Goal: Find specific page/section: Find specific page/section

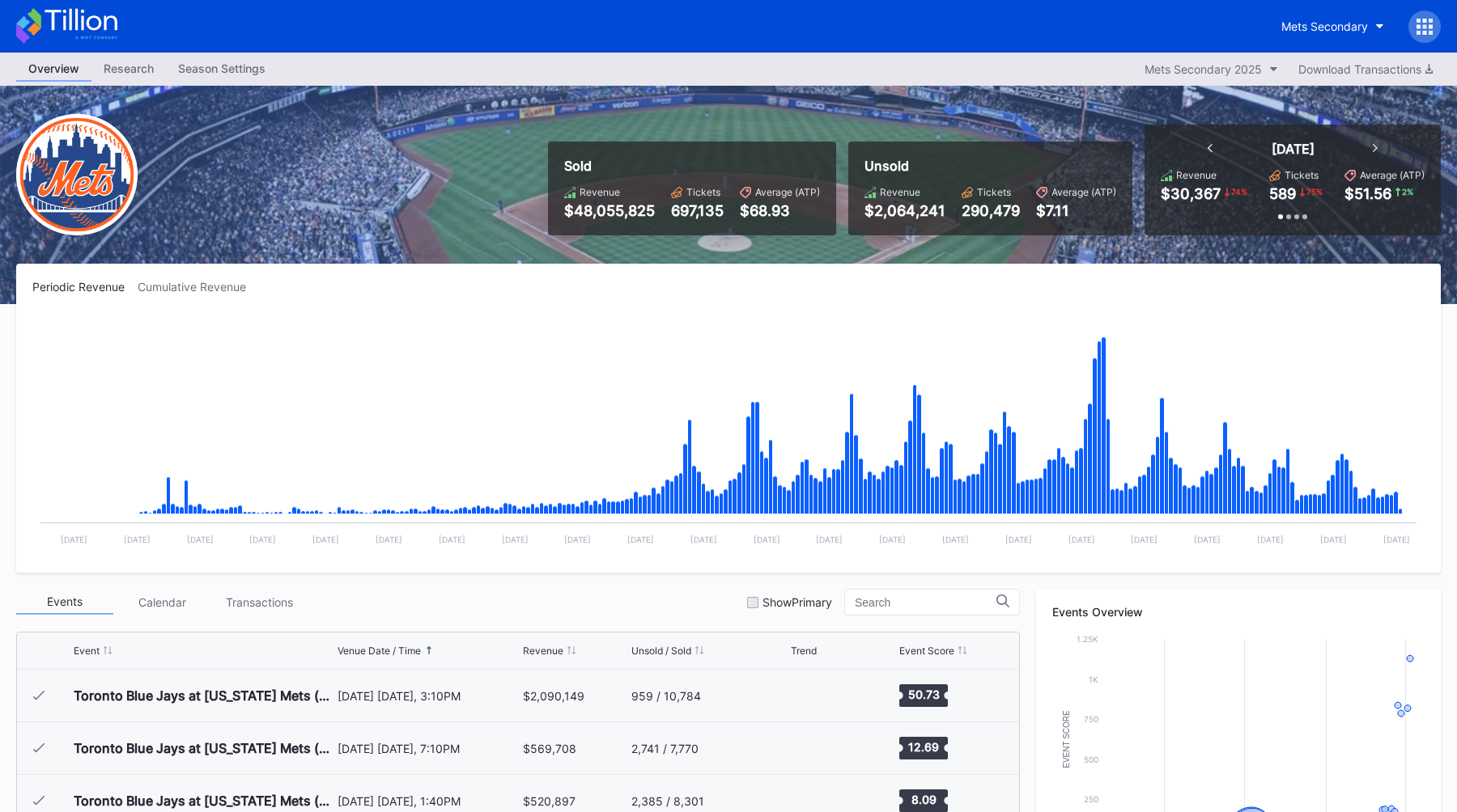
scroll to position [3734, 0]
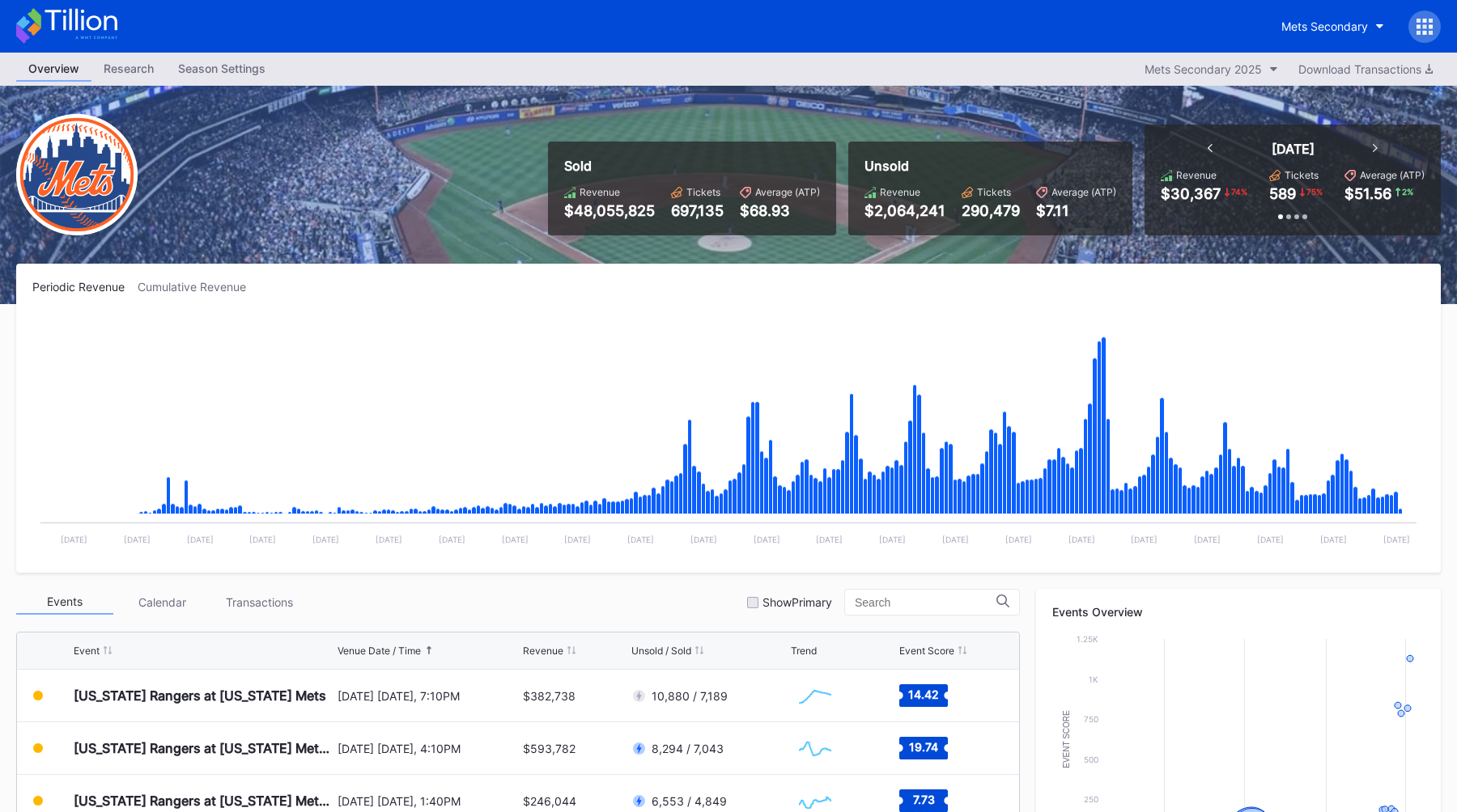
click at [1413, 34] on div at bounding box center [1424, 27] width 33 height 33
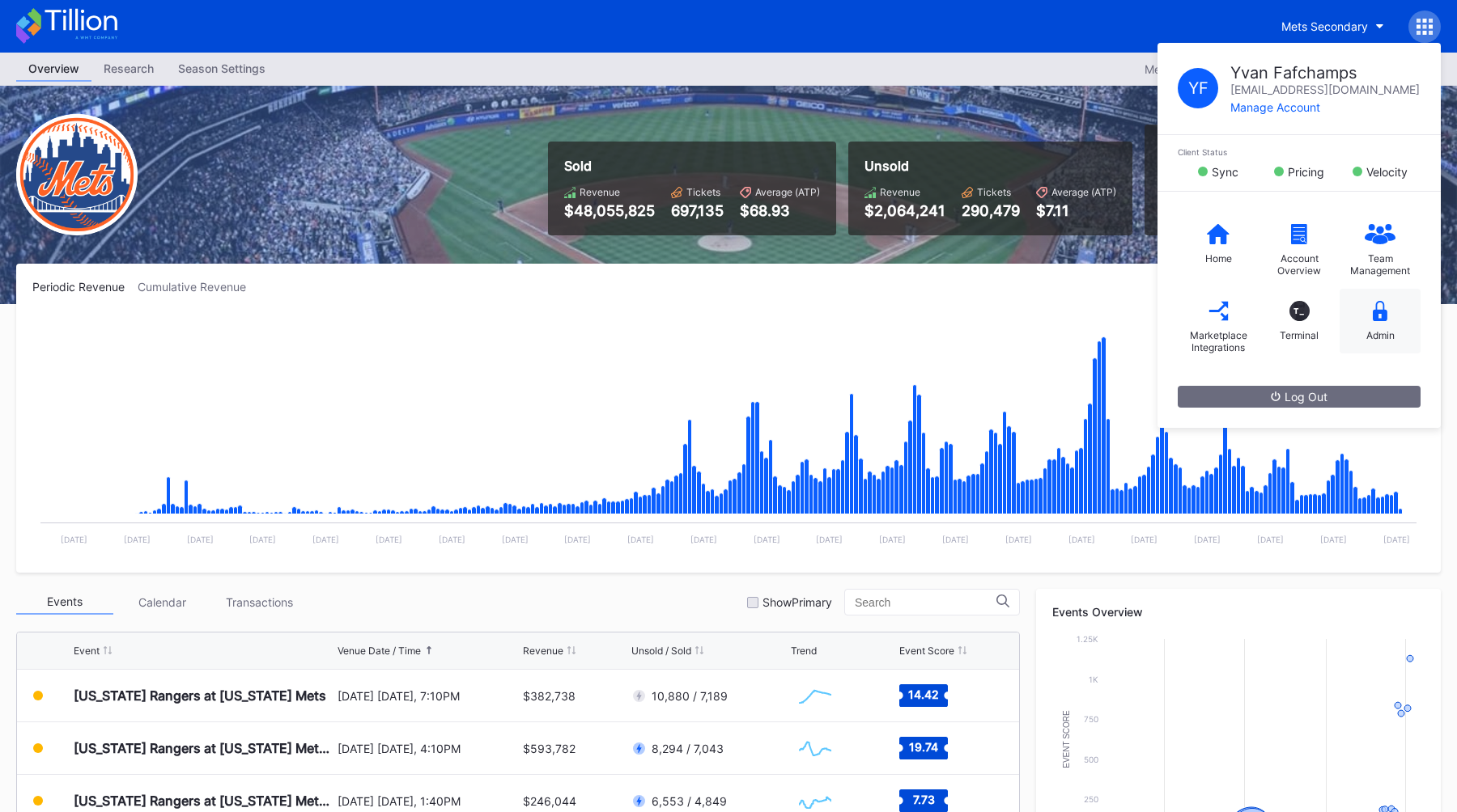
click at [1353, 322] on div "Admin" at bounding box center [1380, 322] width 81 height 65
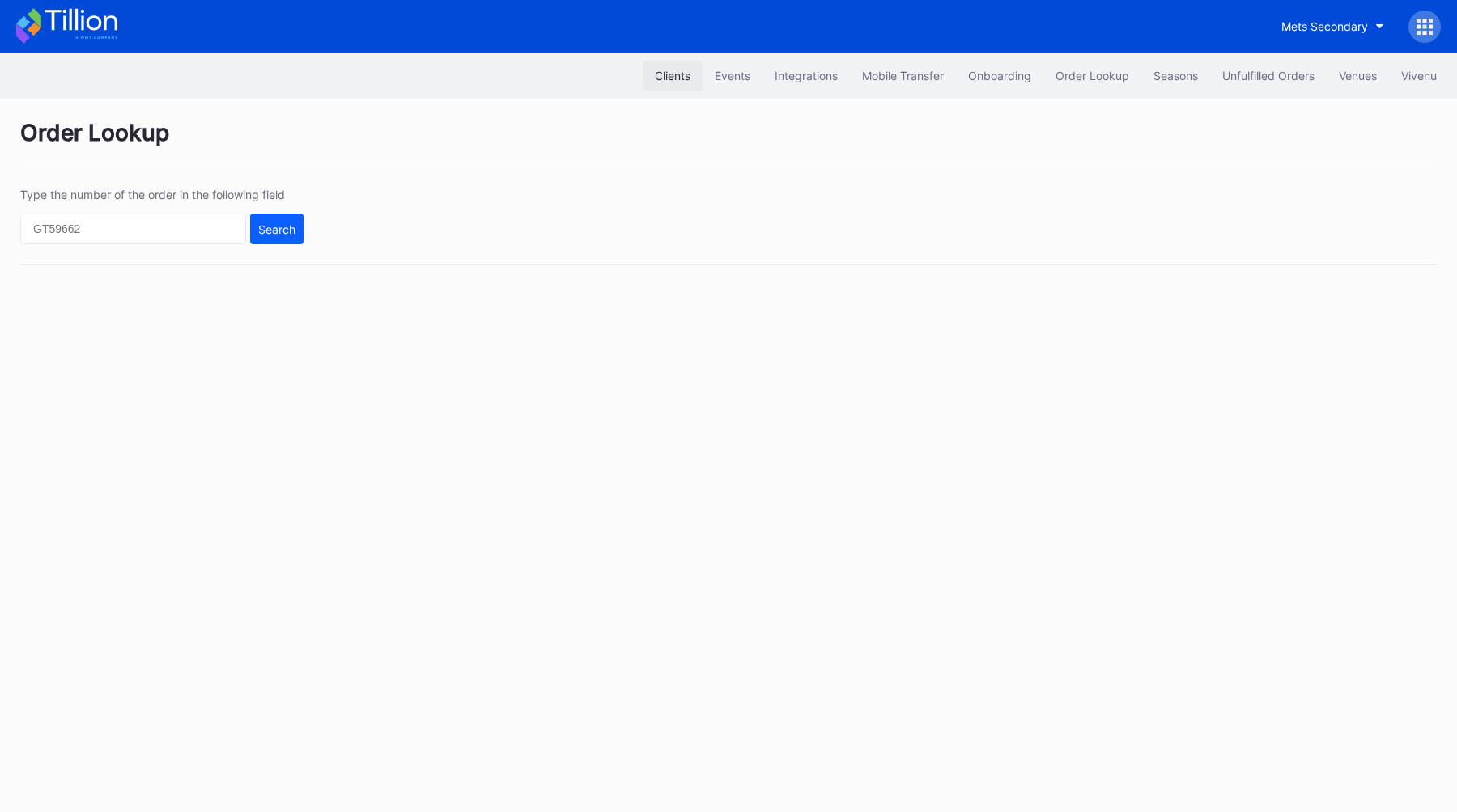
click at [663, 74] on div "Clients" at bounding box center [673, 75] width 36 height 14
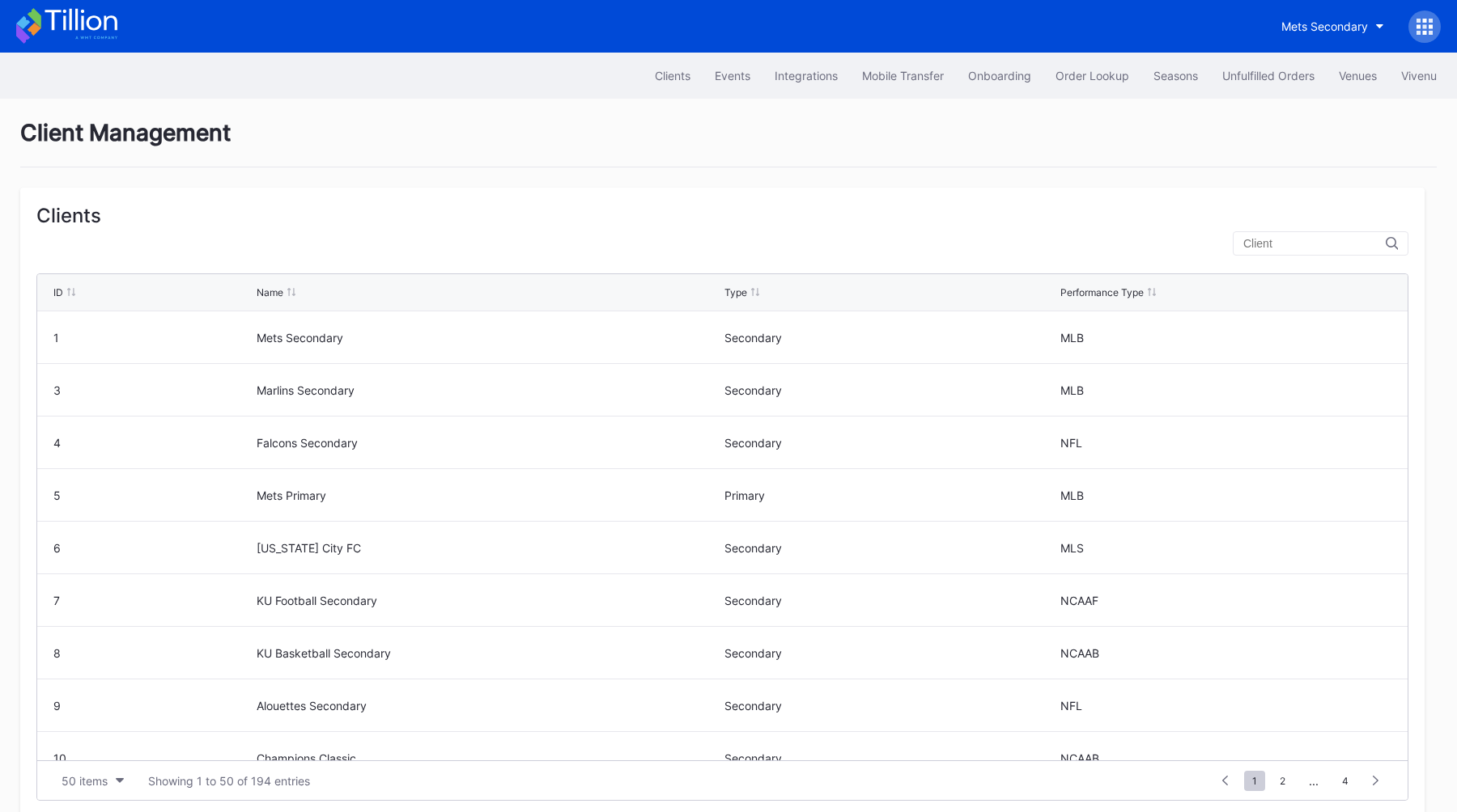
click at [1353, 248] on input "text" at bounding box center [1315, 243] width 142 height 13
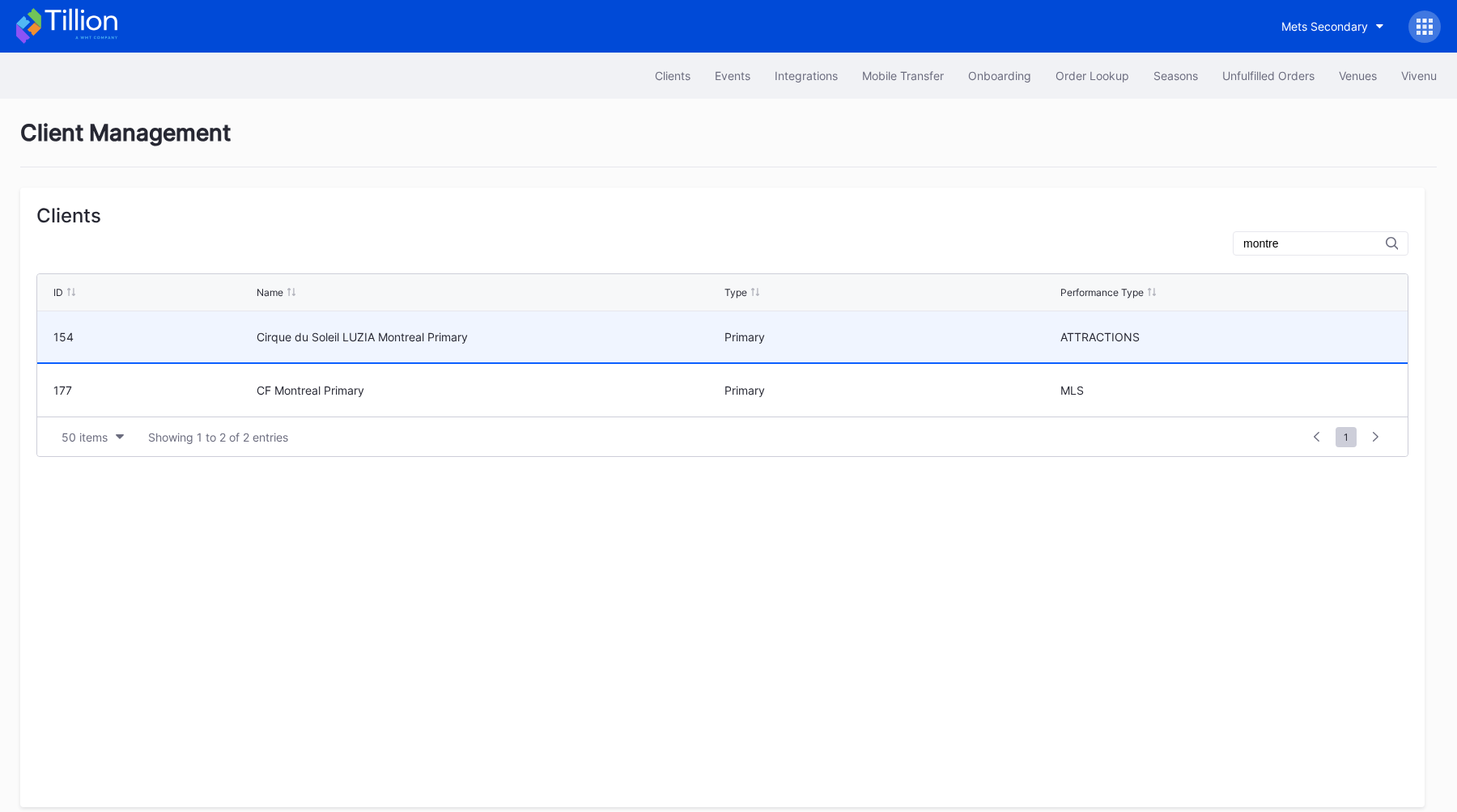
type input "montre"
click at [457, 341] on div "Cirque du Soleil LUZIA Montreal Primary" at bounding box center [489, 337] width 464 height 14
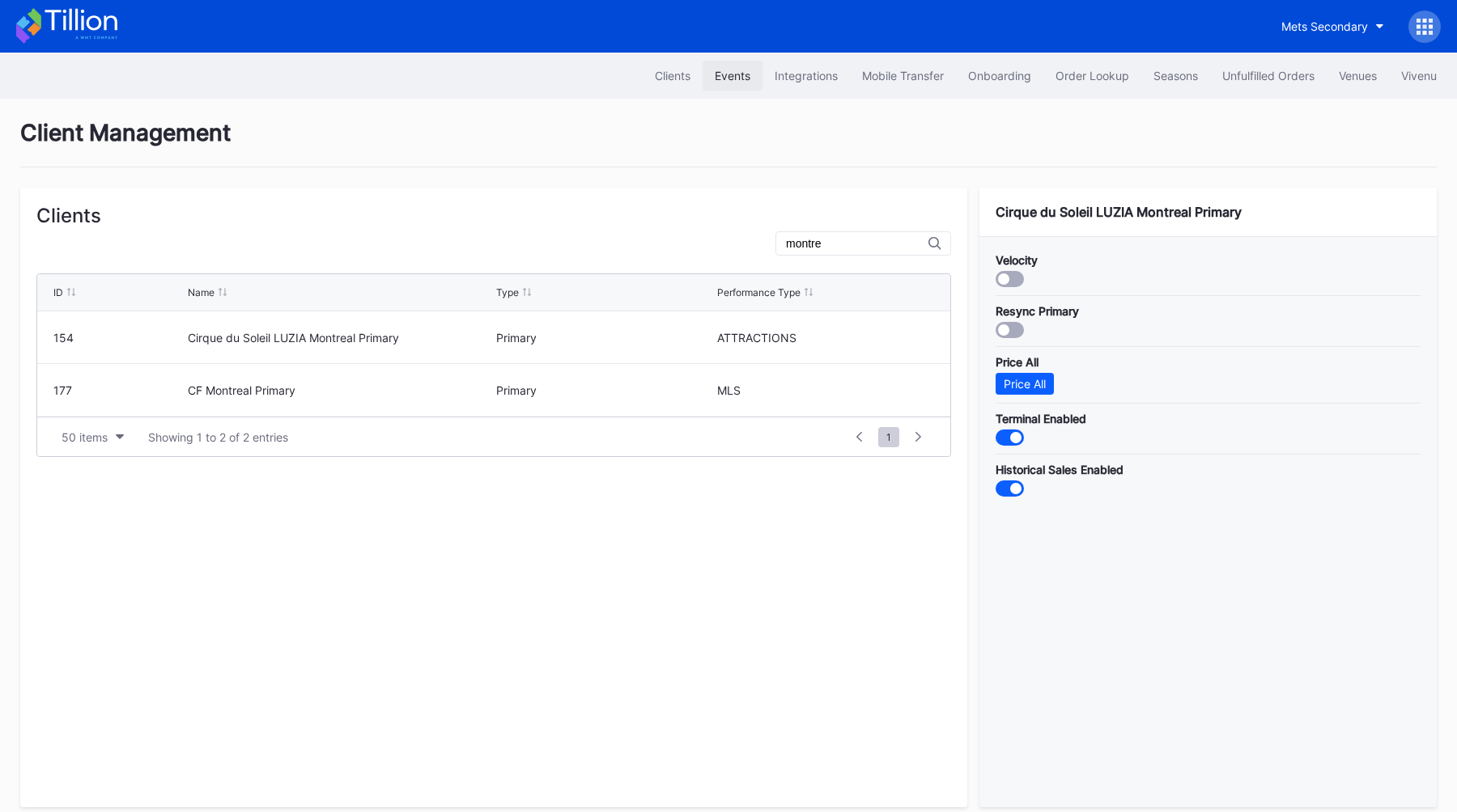
click at [737, 74] on div "Events" at bounding box center [733, 75] width 36 height 14
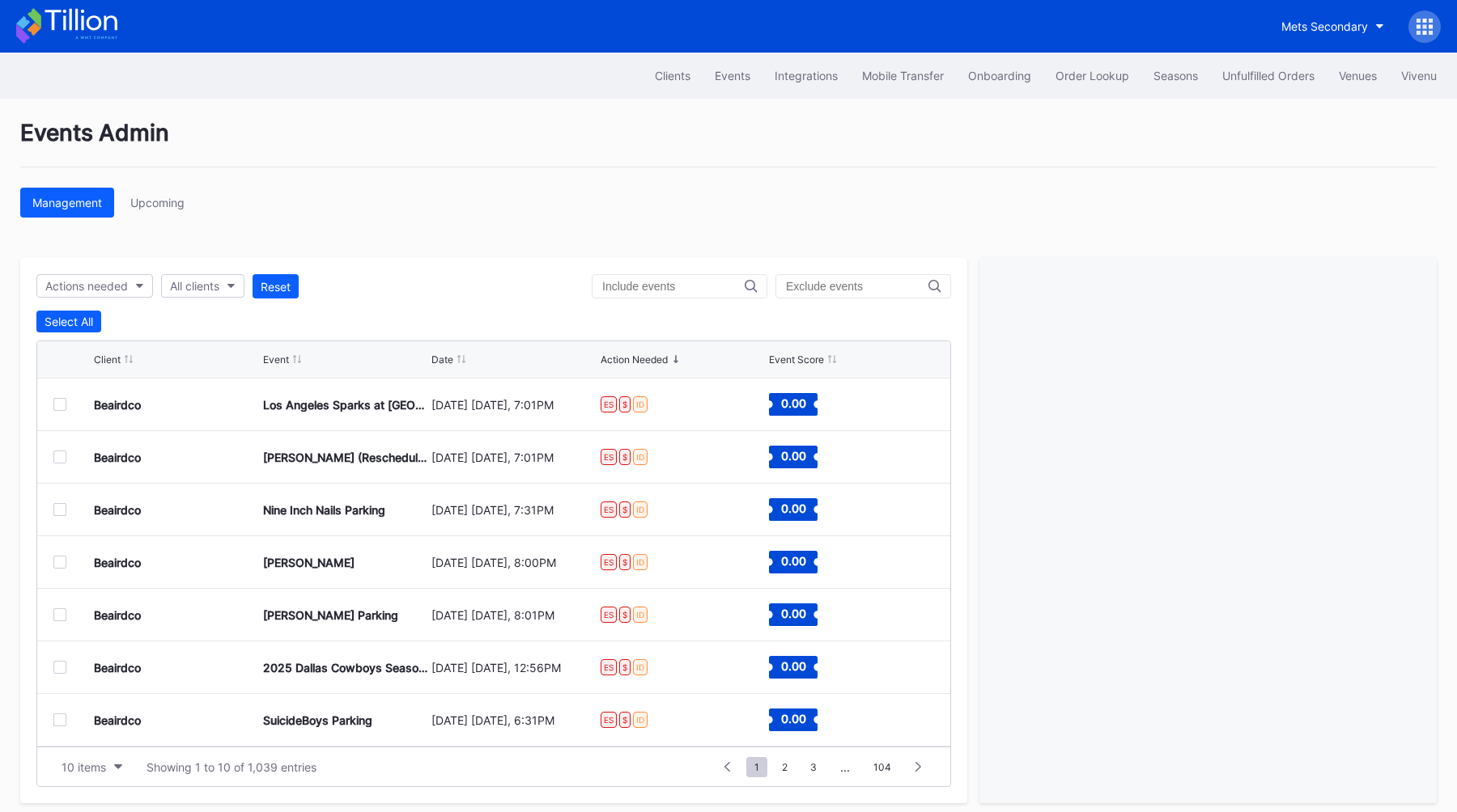
click at [685, 128] on div "Events Admin" at bounding box center [728, 143] width 1417 height 49
click at [737, 69] on div "Events" at bounding box center [733, 75] width 36 height 14
click at [734, 74] on div "Events" at bounding box center [733, 75] width 36 height 14
click at [753, 127] on div "Events Admin" at bounding box center [728, 143] width 1417 height 49
click at [217, 287] on div "All clients" at bounding box center [195, 286] width 50 height 14
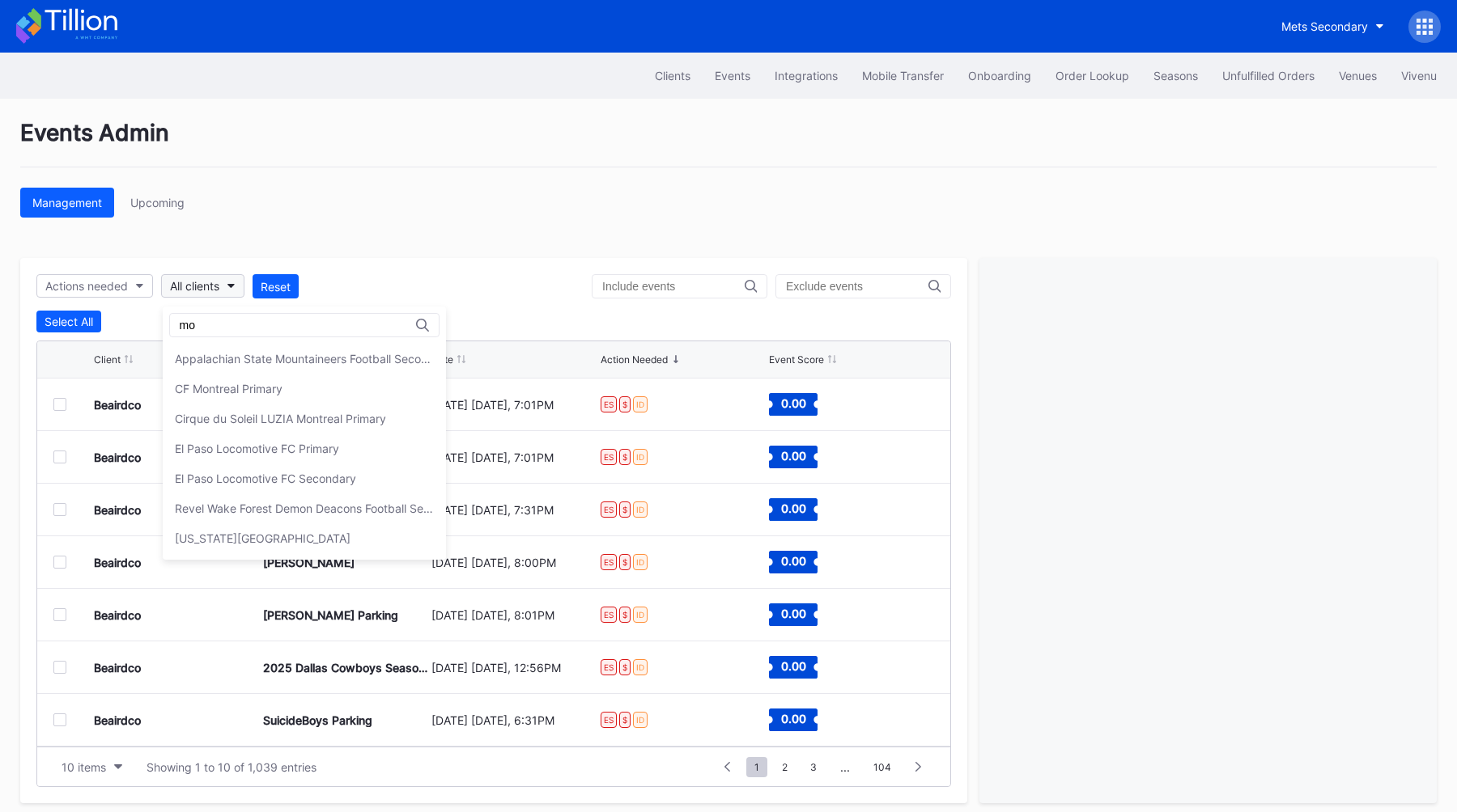
type input "m"
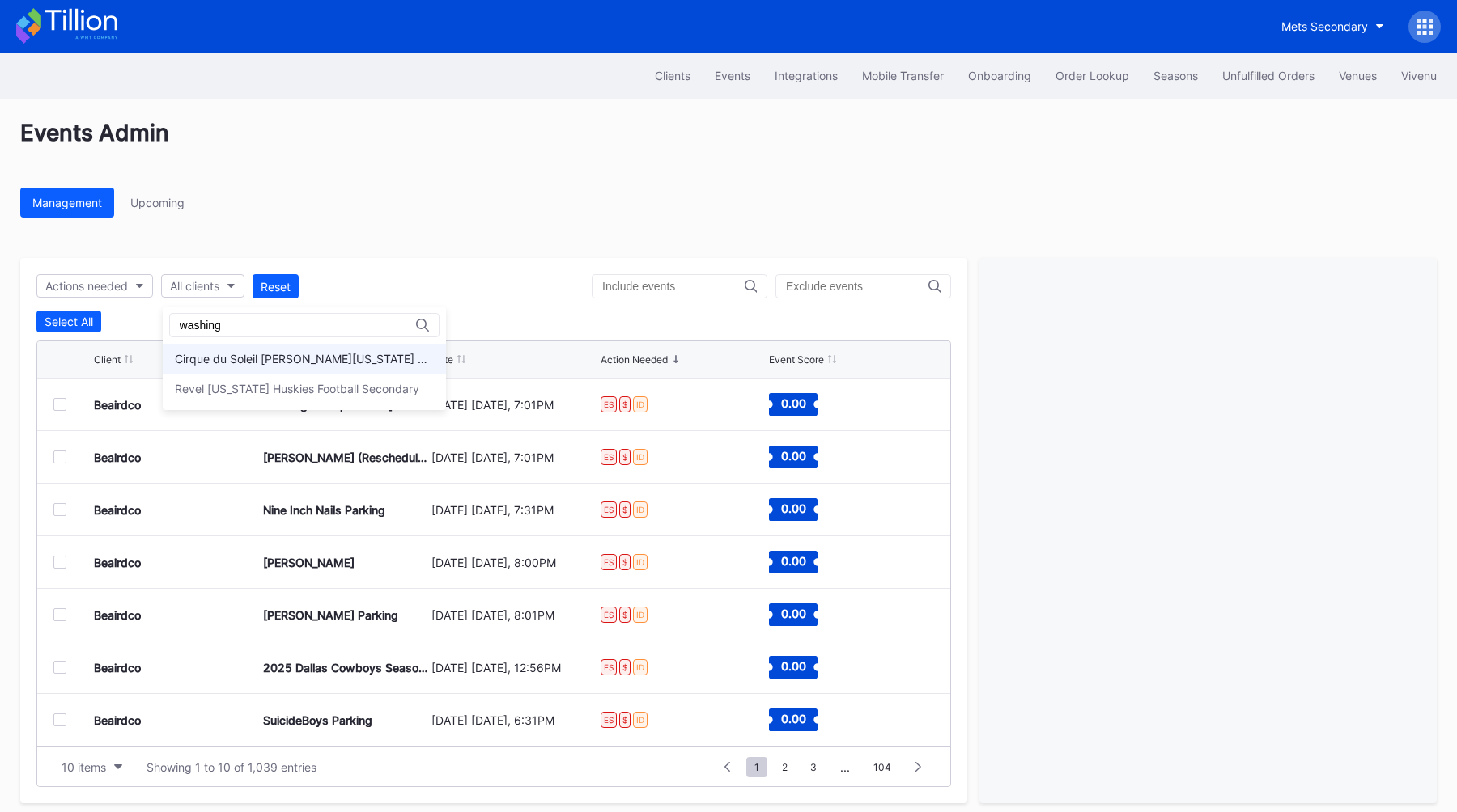
type input "washing"
click at [206, 355] on div "Cirque du Soleil [PERSON_NAME][US_STATE] Primary" at bounding box center [304, 359] width 259 height 14
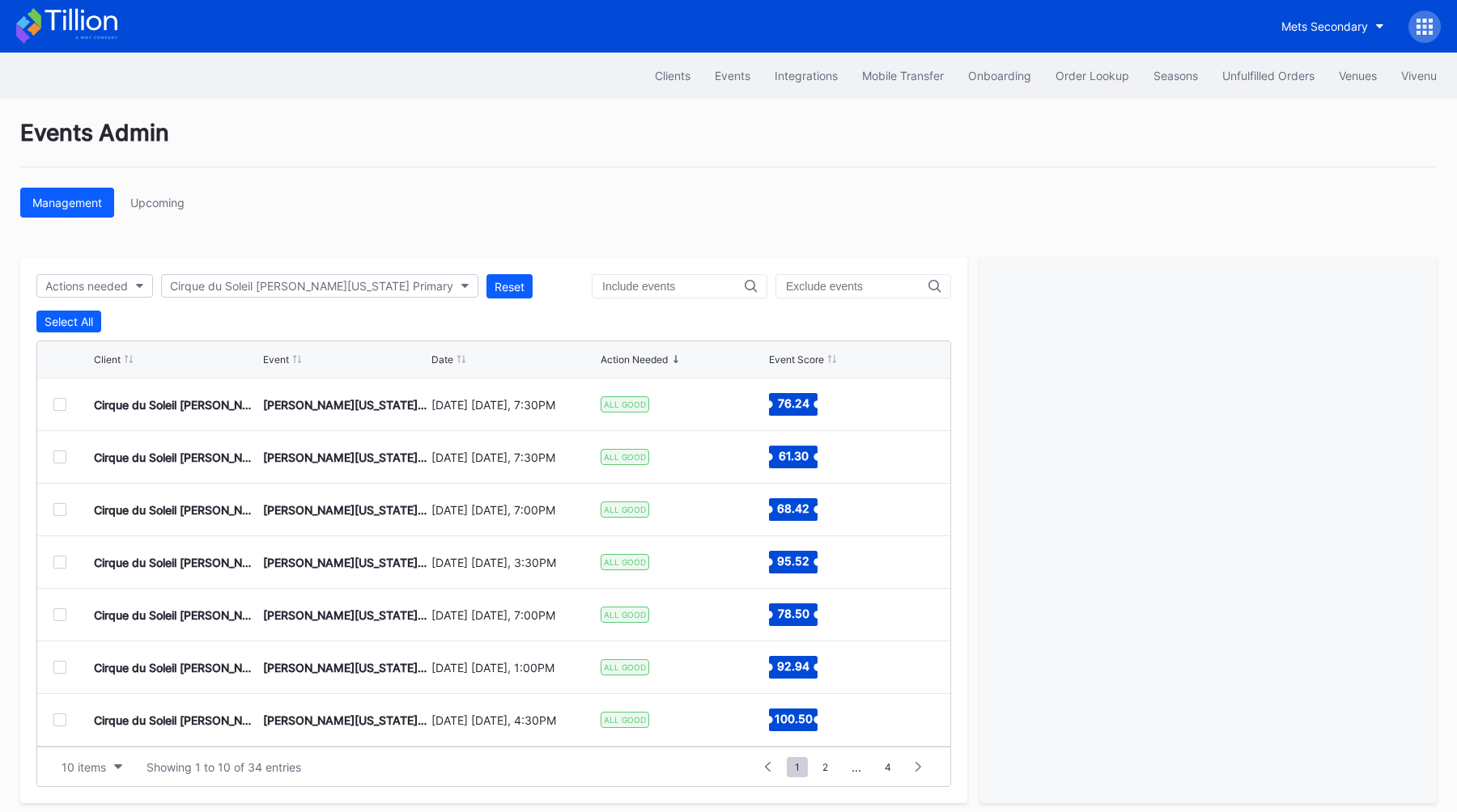
click at [476, 168] on div "Events Admin Management Upcoming Actions needed Cirque du Soleil [PERSON_NAME][…" at bounding box center [728, 460] width 1457 height 725
click at [568, 216] on div "Management Upcoming" at bounding box center [728, 202] width 1417 height 30
click at [492, 236] on div "Events Admin Management Upcoming Actions needed Cirque du Soleil [PERSON_NAME][…" at bounding box center [728, 460] width 1457 height 725
click at [82, 768] on div "10 items" at bounding box center [84, 768] width 45 height 14
click at [109, 727] on div "200 items" at bounding box center [92, 726] width 52 height 14
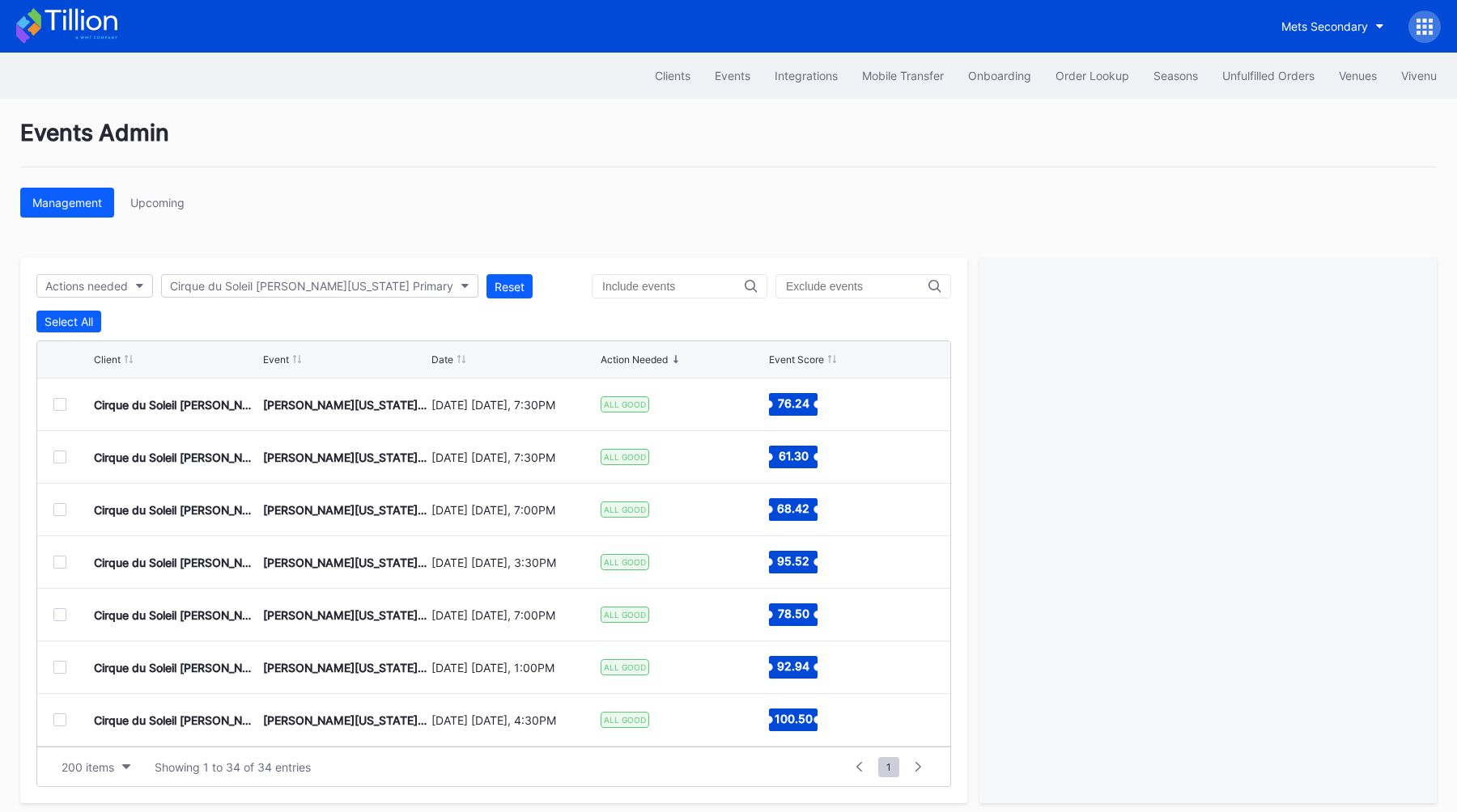
click at [270, 418] on div "[PERSON_NAME][US_STATE] [DATE] Evening" at bounding box center [345, 405] width 165 height 52
click at [65, 408] on div at bounding box center [59, 404] width 13 height 13
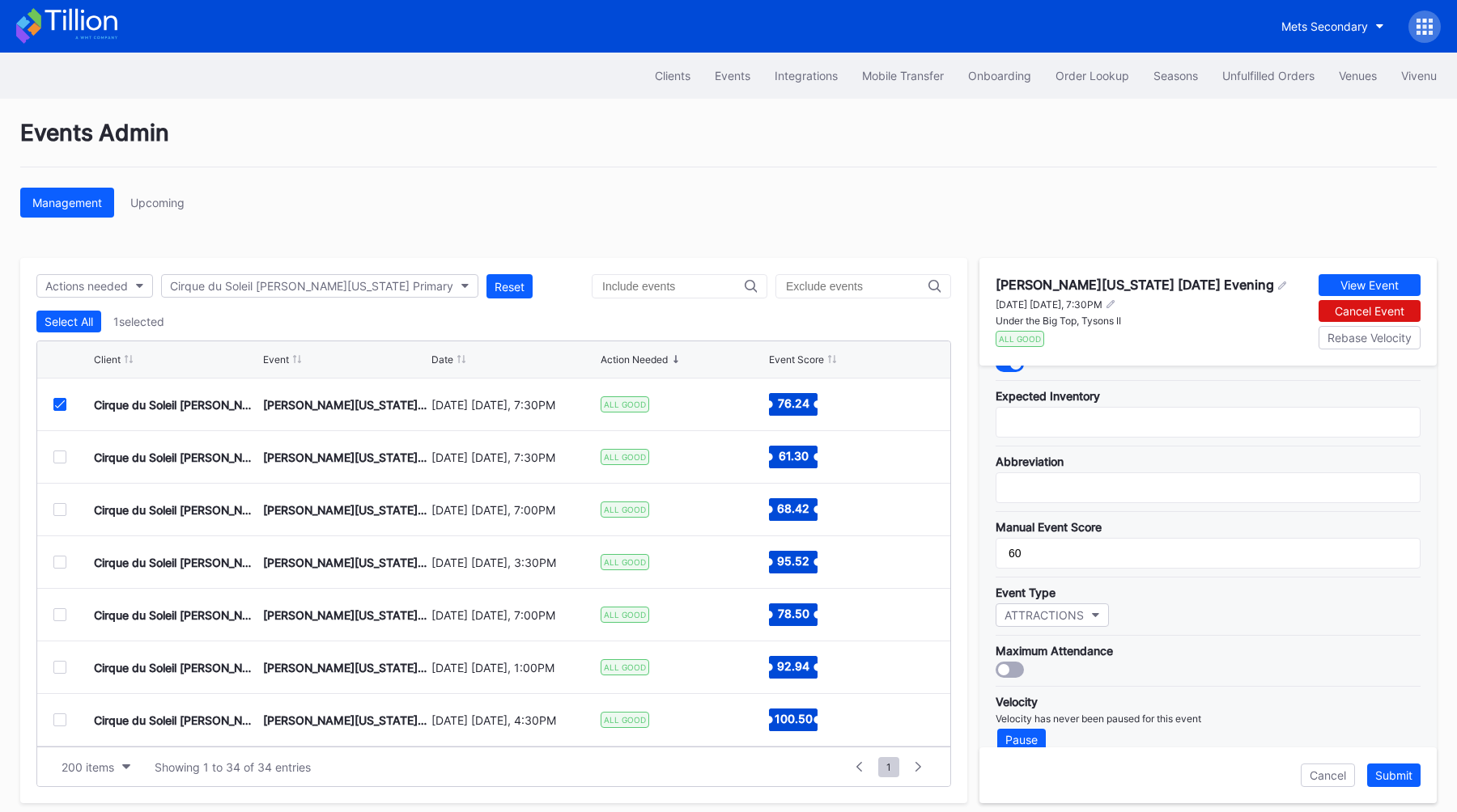
scroll to position [65, 0]
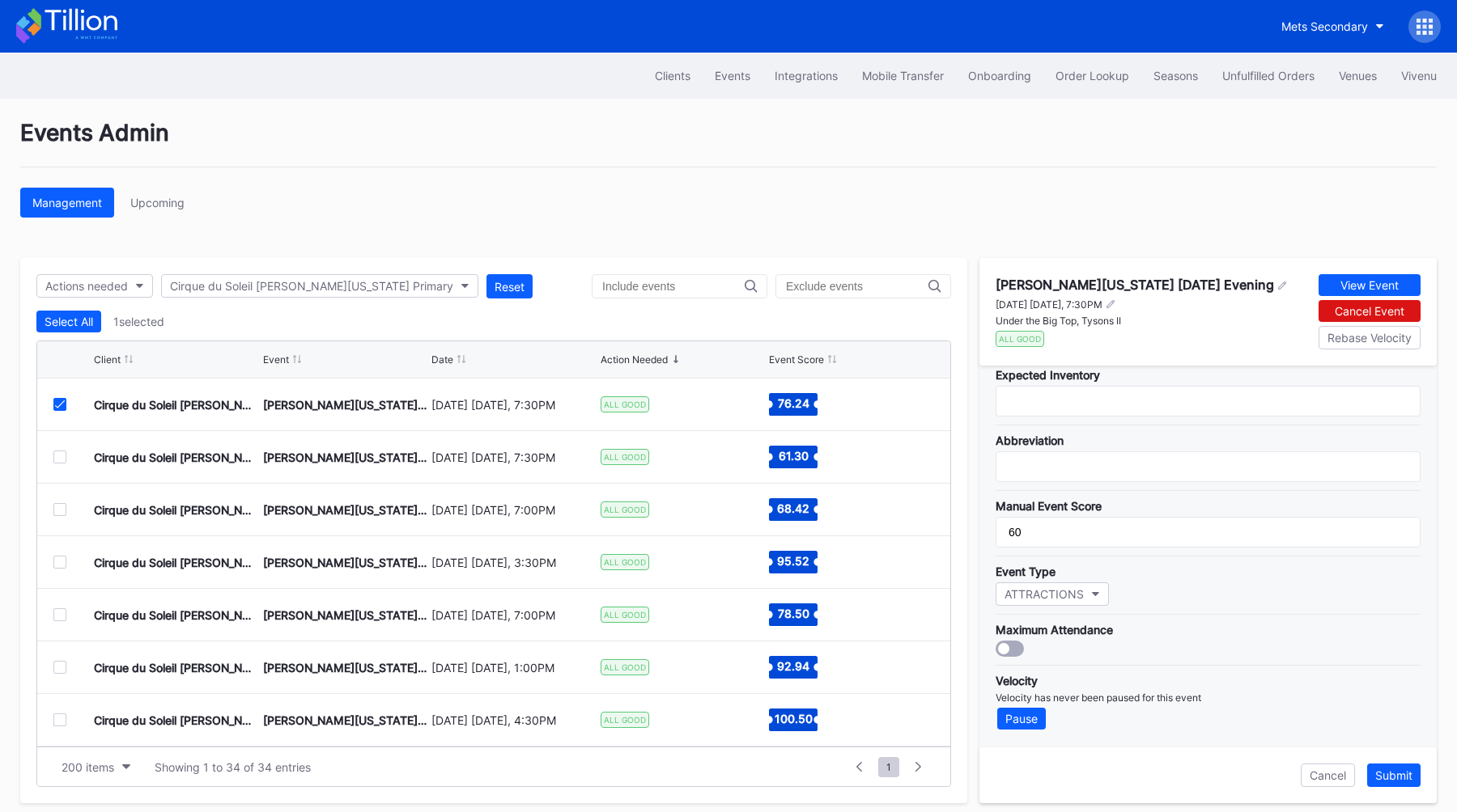
click at [999, 215] on div "Management Upcoming" at bounding box center [728, 202] width 1417 height 30
click at [455, 366] on div "Client Event Date Action Needed Event Score" at bounding box center [493, 359] width 913 height 37
click at [454, 365] on div "Date" at bounding box center [514, 359] width 165 height 12
click at [59, 454] on div at bounding box center [59, 457] width 13 height 13
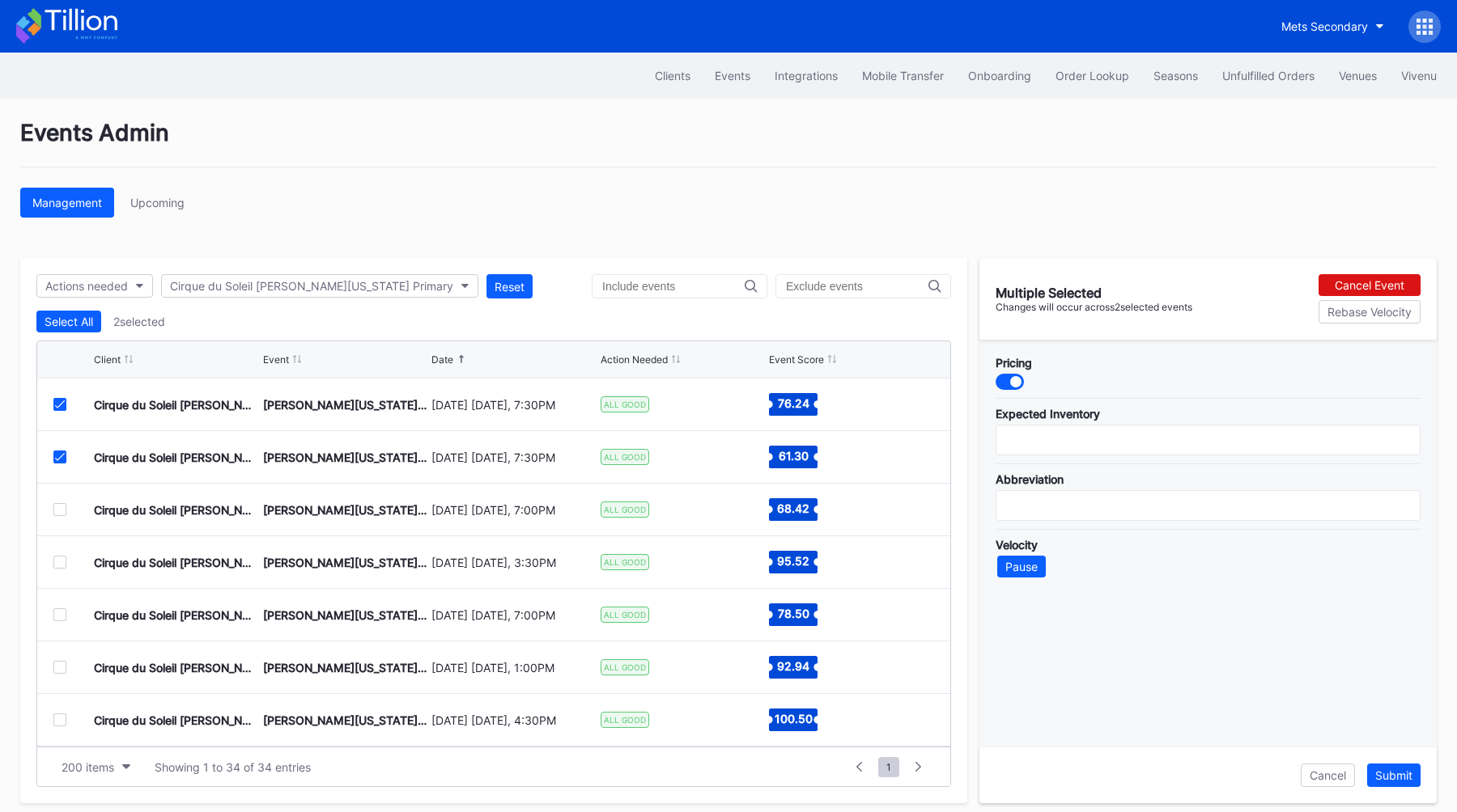
click at [62, 507] on div at bounding box center [59, 509] width 13 height 13
click at [56, 564] on div at bounding box center [59, 562] width 13 height 13
click at [62, 622] on div "Cirque du Soleil [PERSON_NAME][US_STATE] Primary [GEOGRAPHIC_DATA][PERSON_NAME]…" at bounding box center [493, 614] width 913 height 52
click at [61, 613] on div at bounding box center [59, 614] width 13 height 13
click at [61, 663] on div at bounding box center [59, 667] width 13 height 13
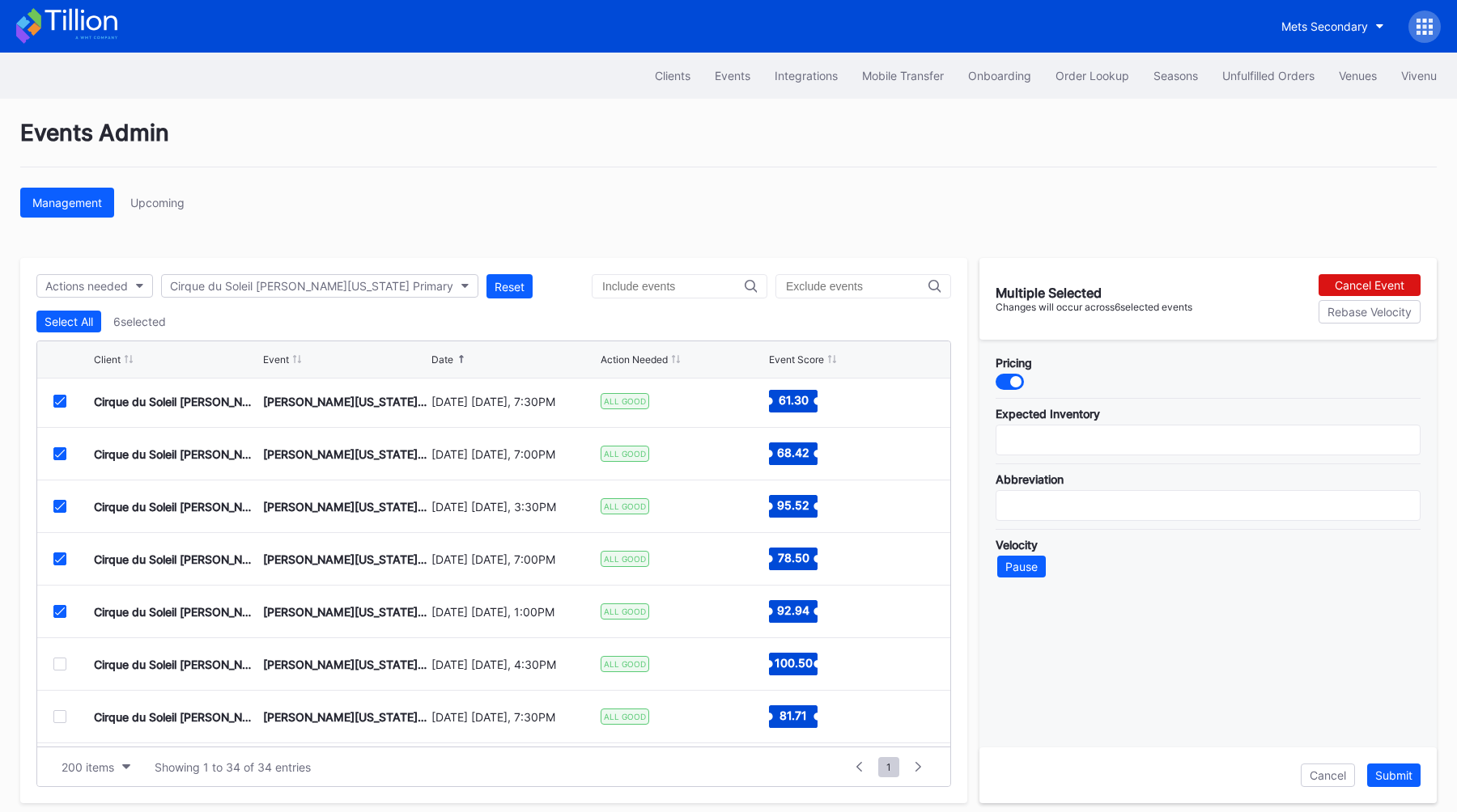
scroll to position [66, 0]
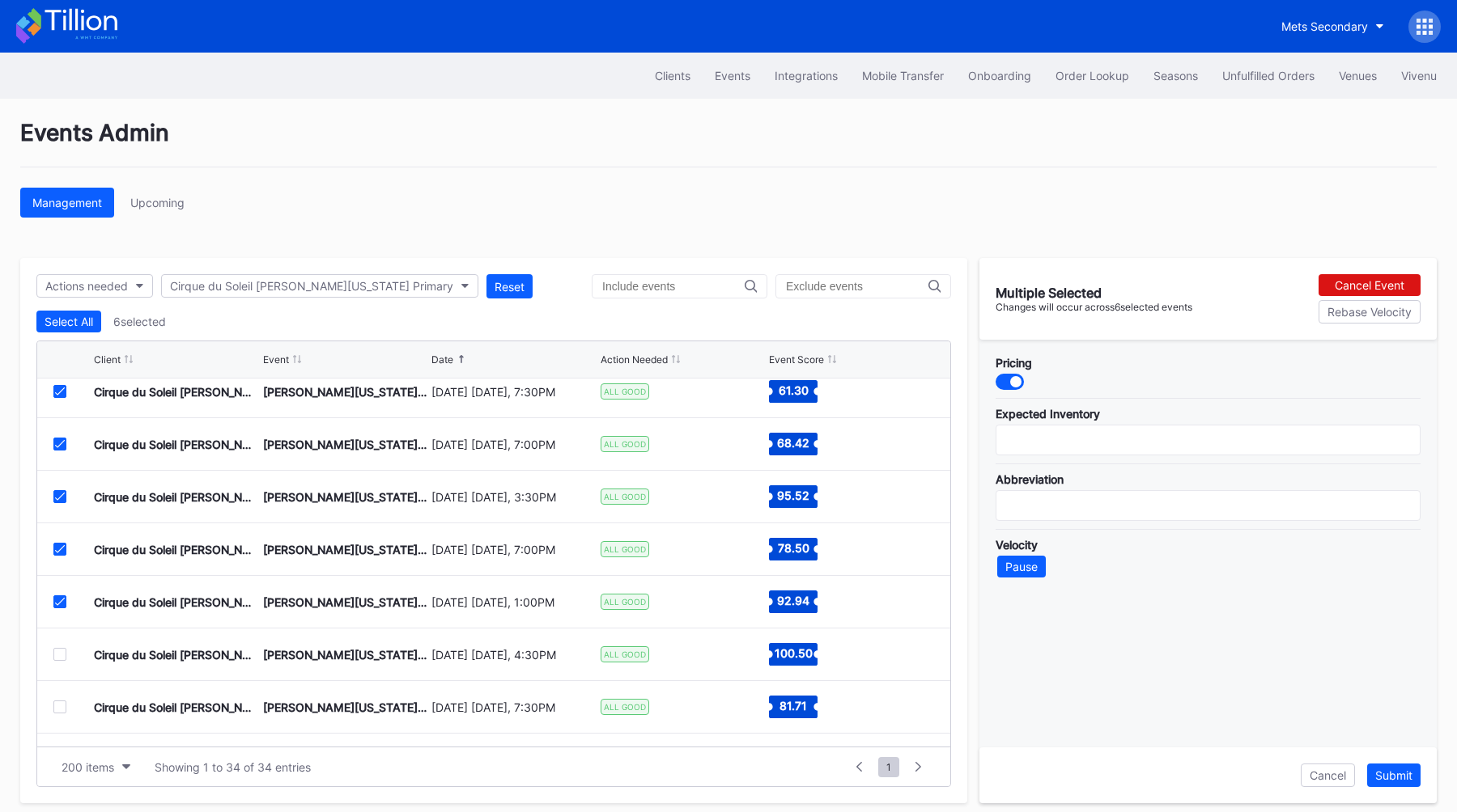
click at [60, 652] on div at bounding box center [59, 654] width 13 height 13
click at [387, 164] on div "Events Admin" at bounding box center [728, 143] width 1417 height 49
click at [568, 200] on div "Management Upcoming" at bounding box center [728, 202] width 1417 height 30
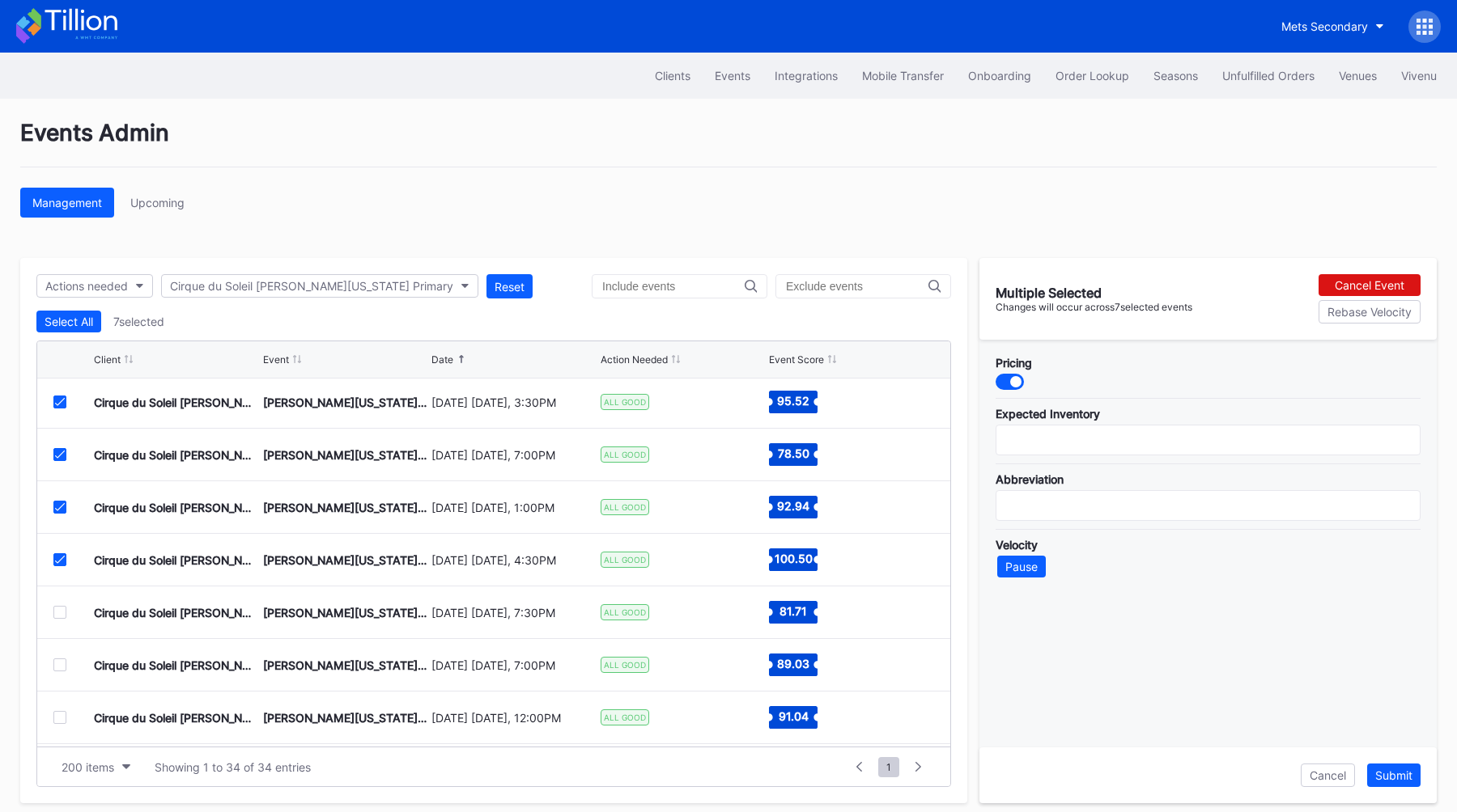
scroll to position [162, 0]
click at [1018, 566] on div "Pause" at bounding box center [1021, 566] width 33 height 14
click at [56, 311] on button "Select All" at bounding box center [69, 322] width 65 height 22
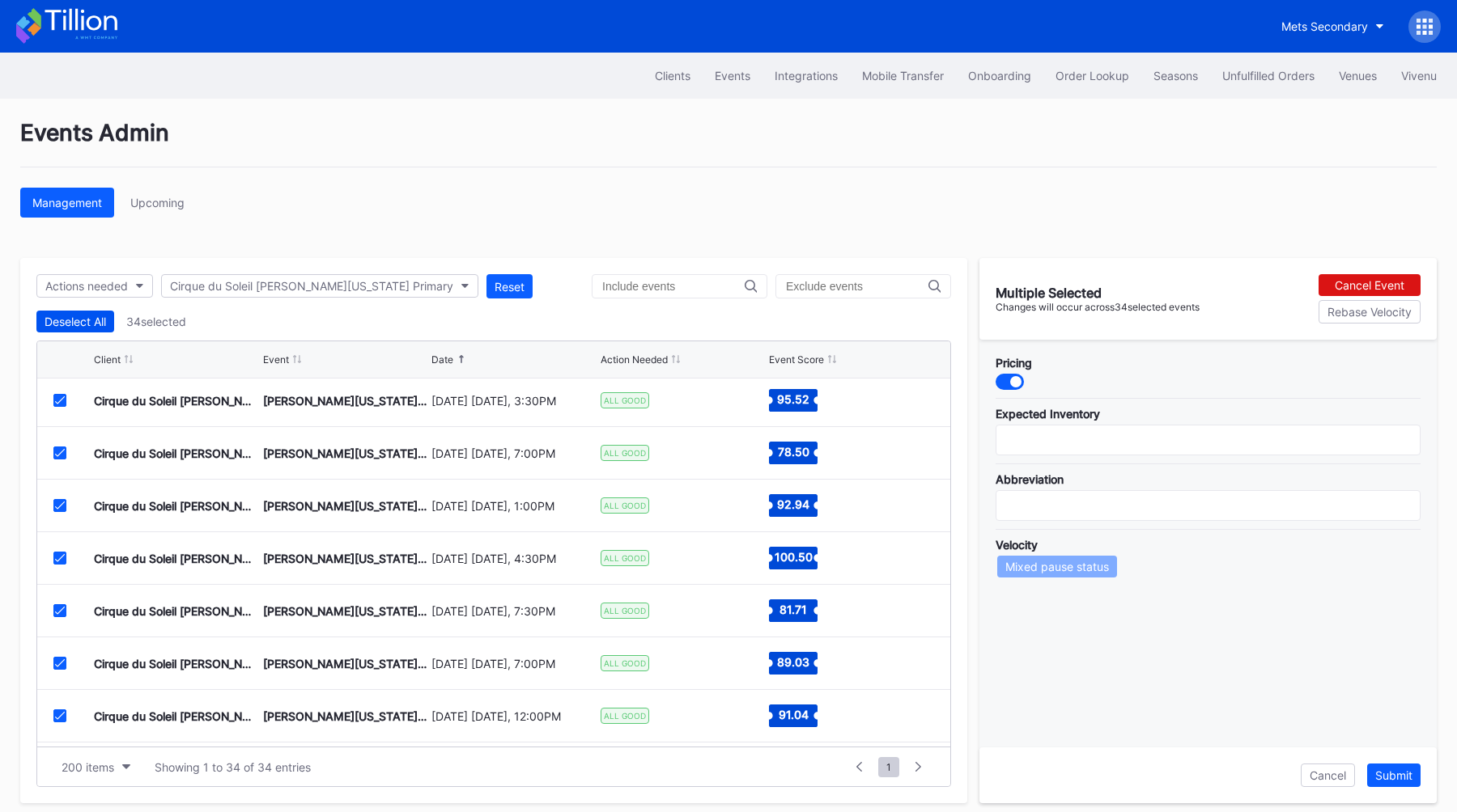
click at [56, 314] on button "Deselect All" at bounding box center [75, 322] width 78 height 22
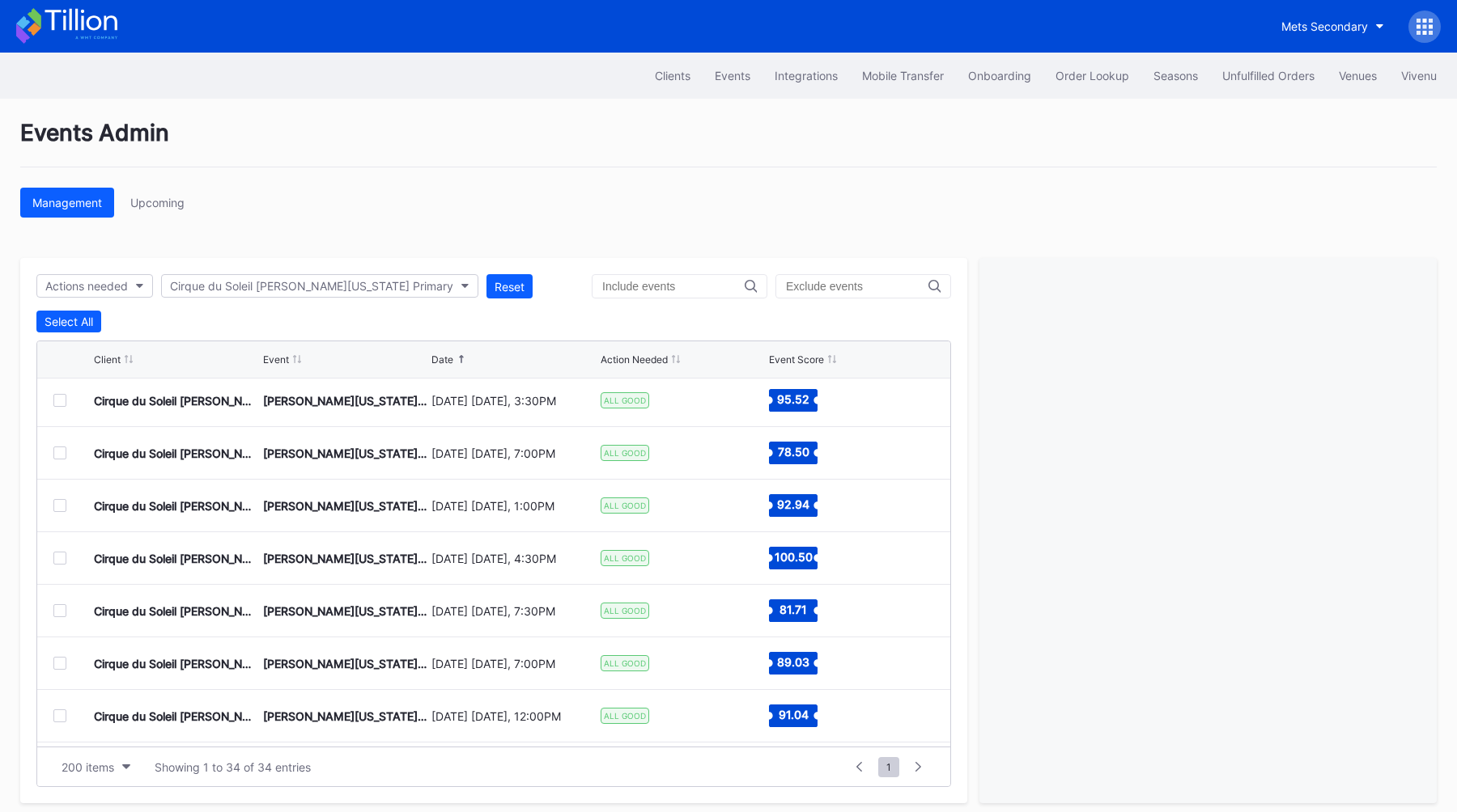
click at [59, 398] on div at bounding box center [59, 400] width 13 height 13
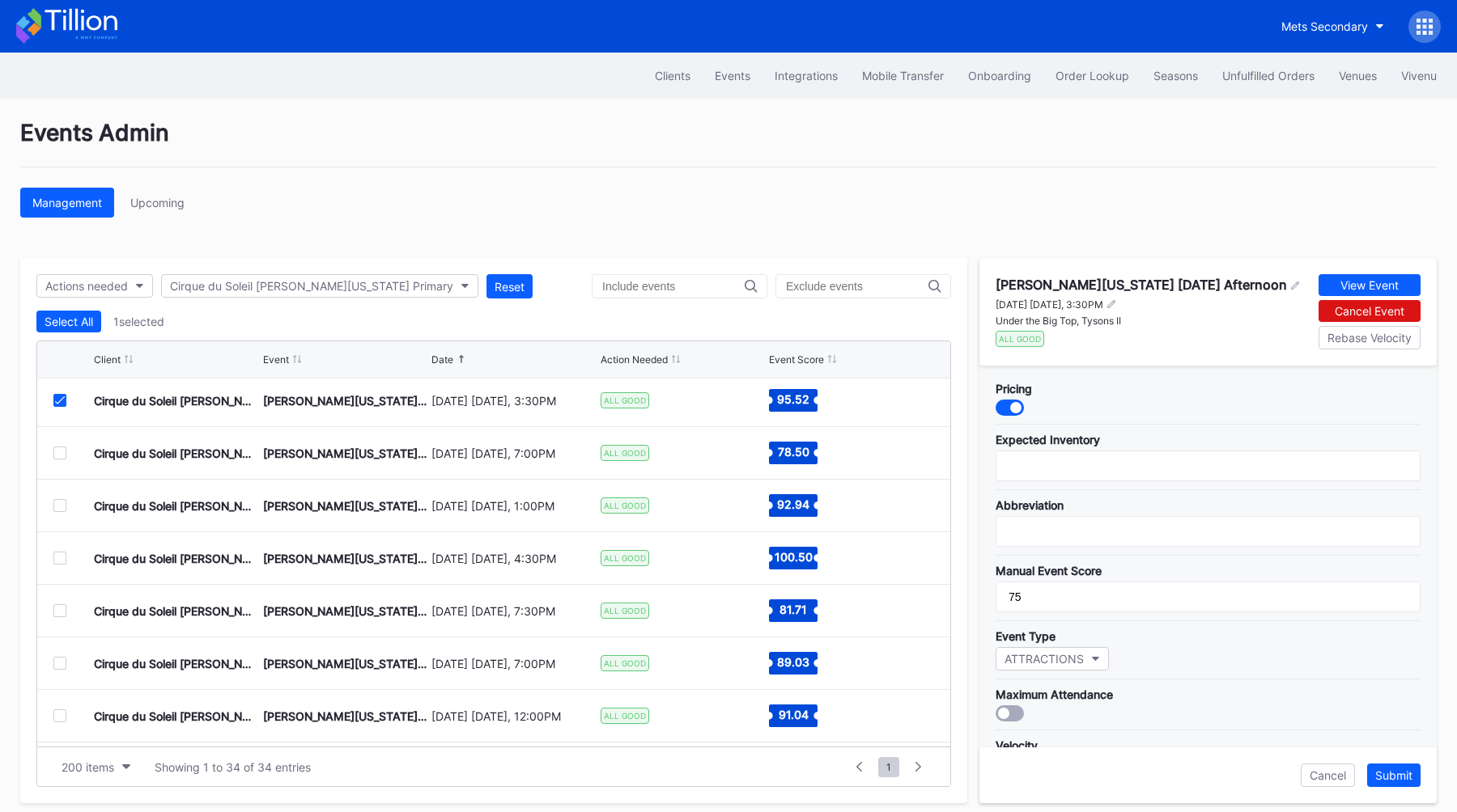
scroll to position [65, 0]
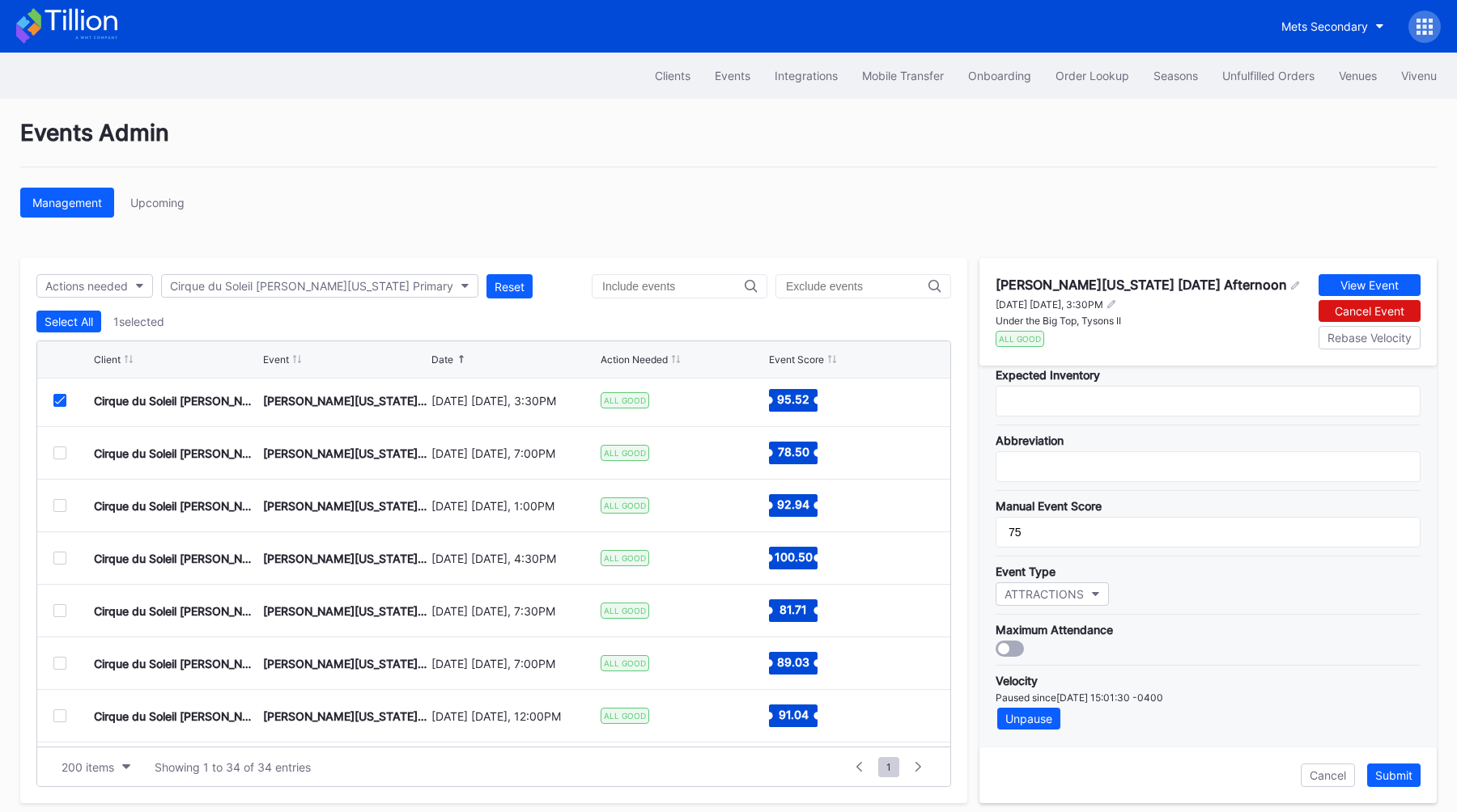
click at [53, 404] on div at bounding box center [59, 400] width 13 height 13
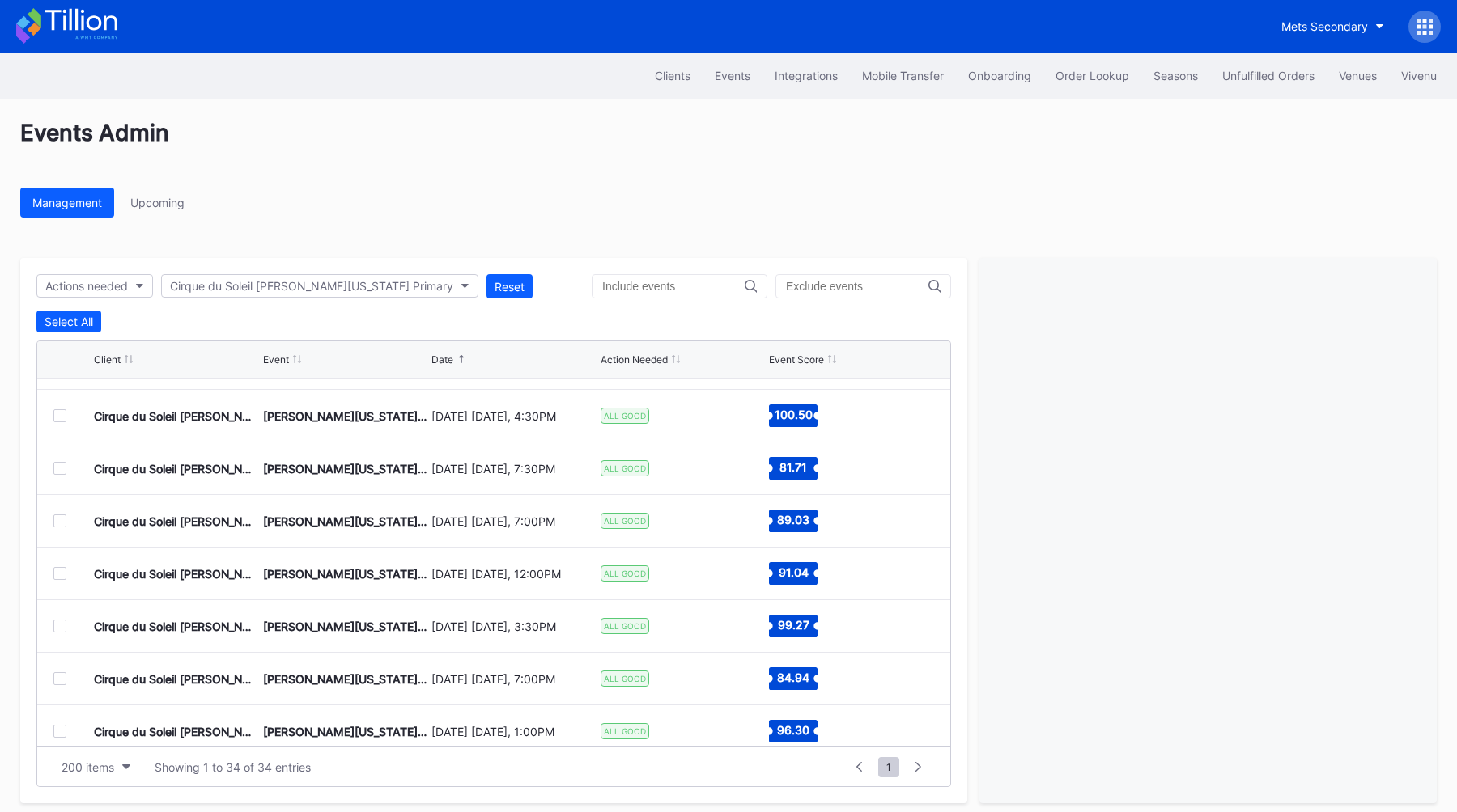
scroll to position [296, 0]
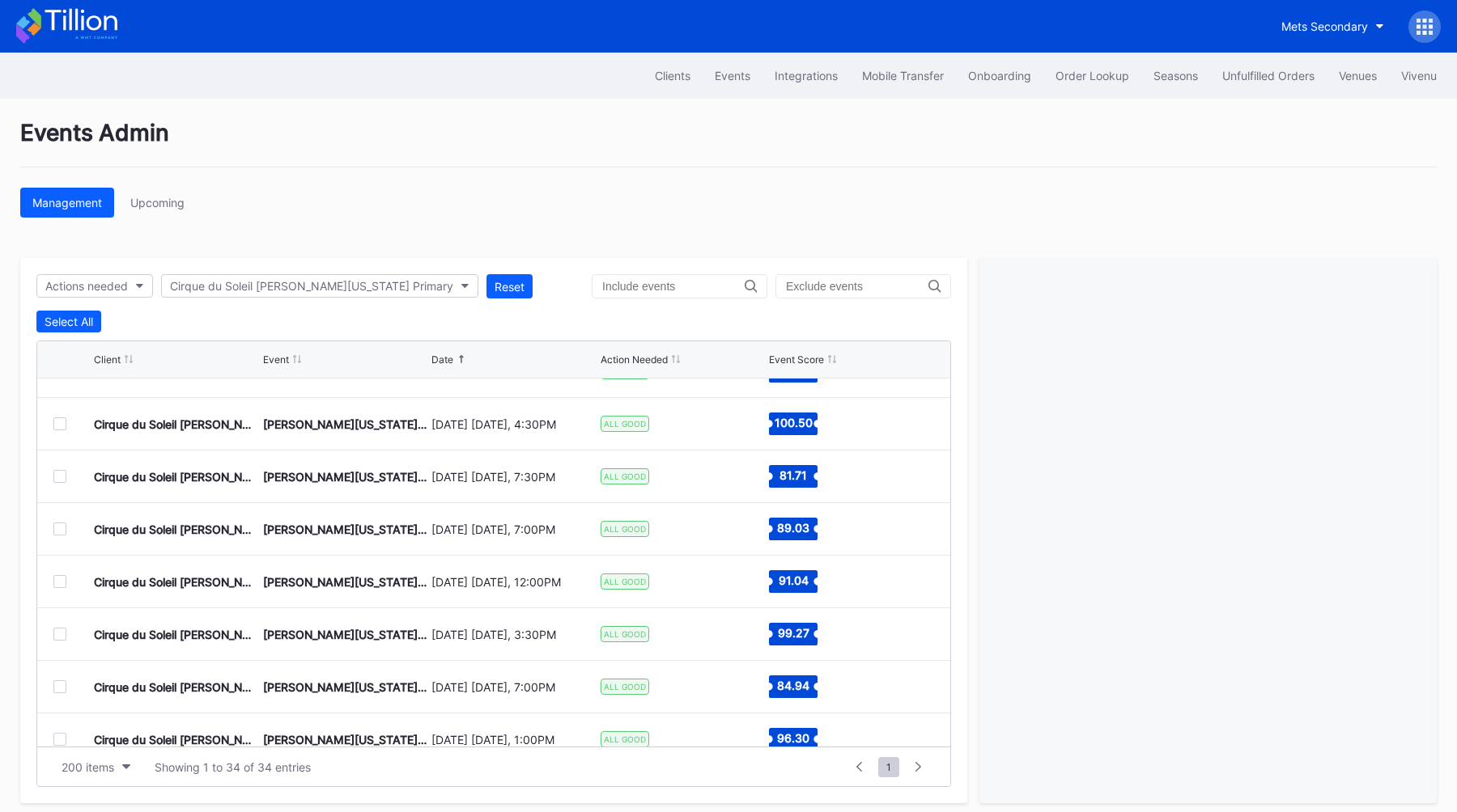
click at [56, 473] on div at bounding box center [59, 476] width 13 height 13
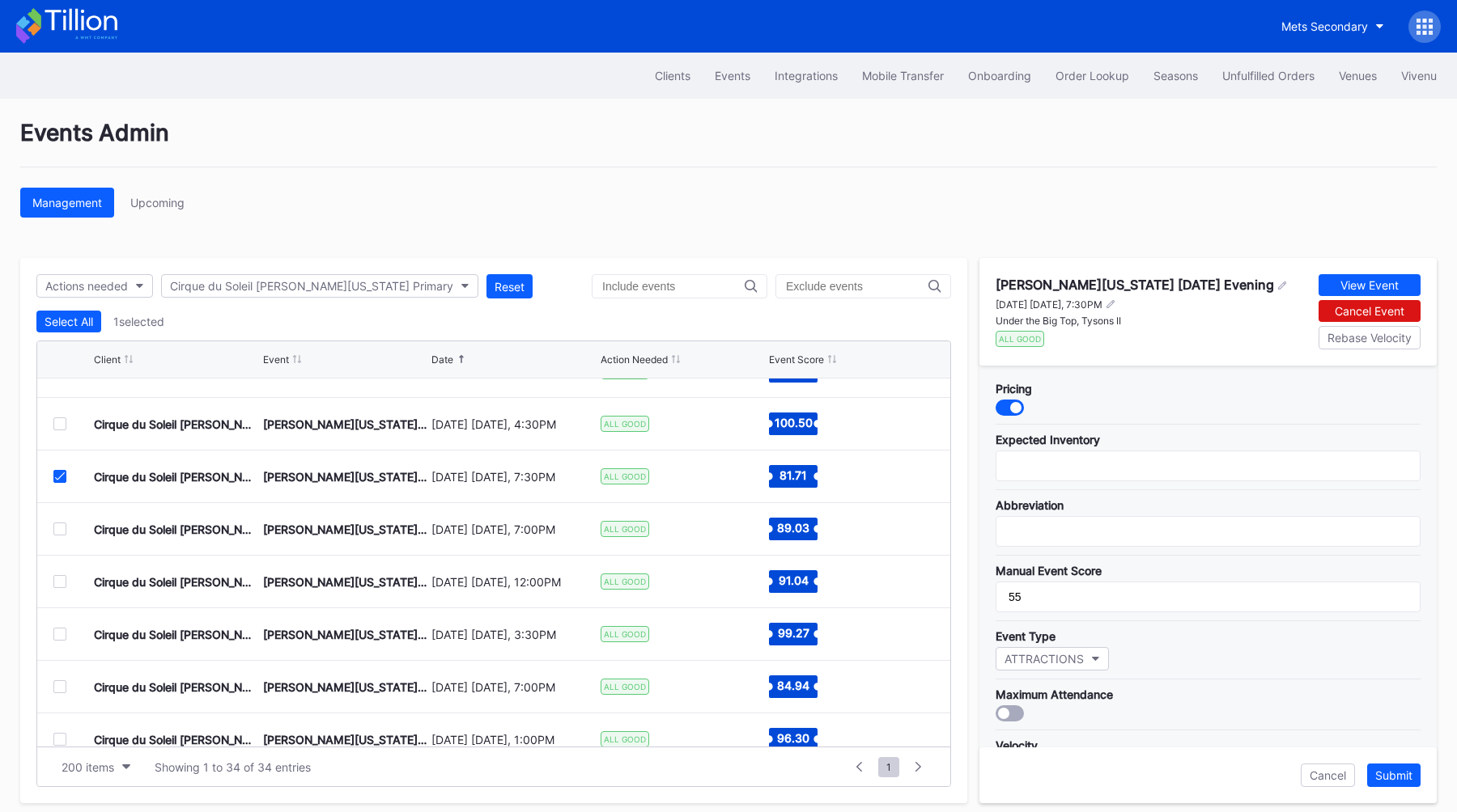
scroll to position [65, 0]
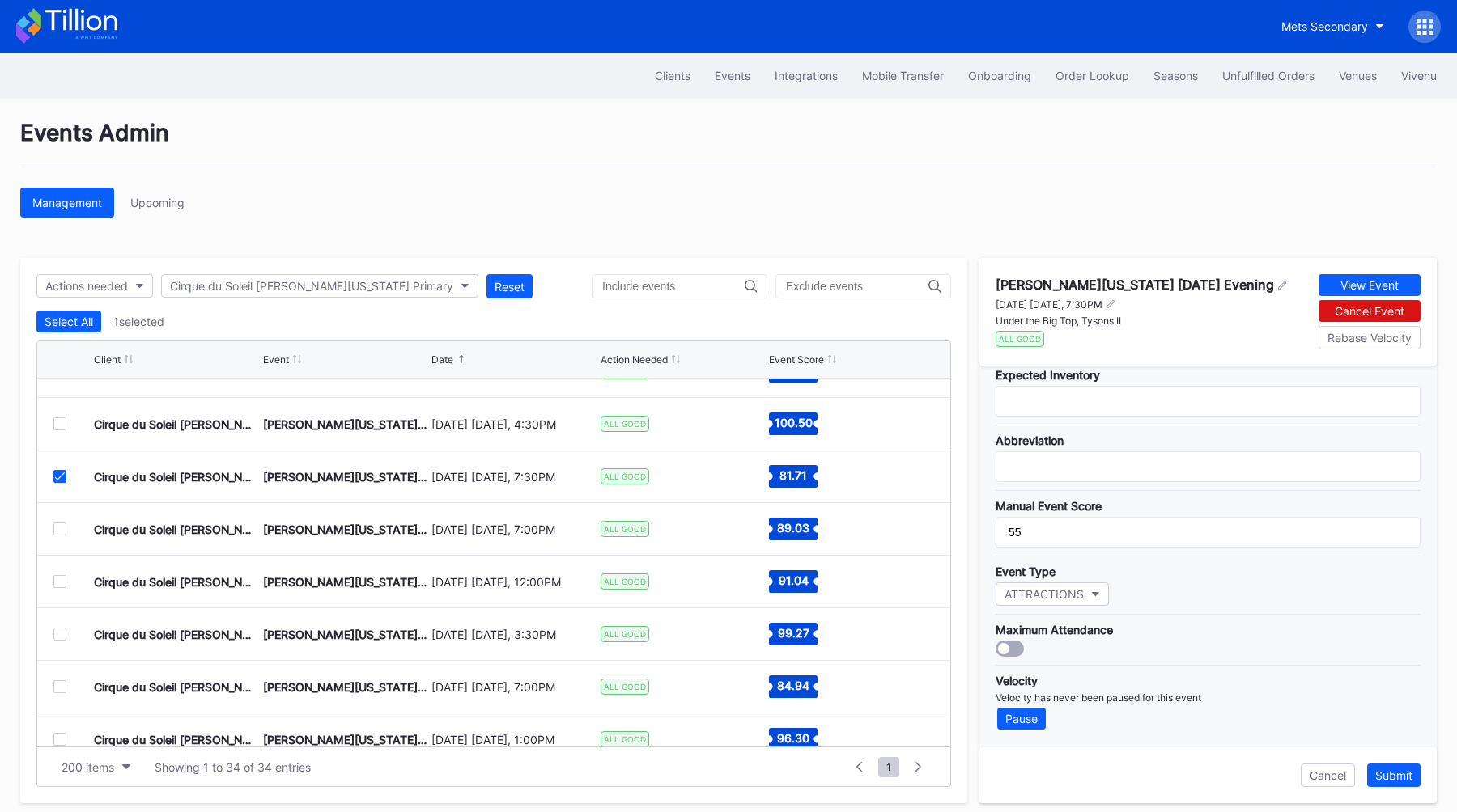
click at [58, 469] on div "Cirque du Soleil [PERSON_NAME][US_STATE] Primary [GEOGRAPHIC_DATA][PERSON_NAME]…" at bounding box center [493, 477] width 913 height 52
click at [59, 474] on icon at bounding box center [59, 476] width 9 height 8
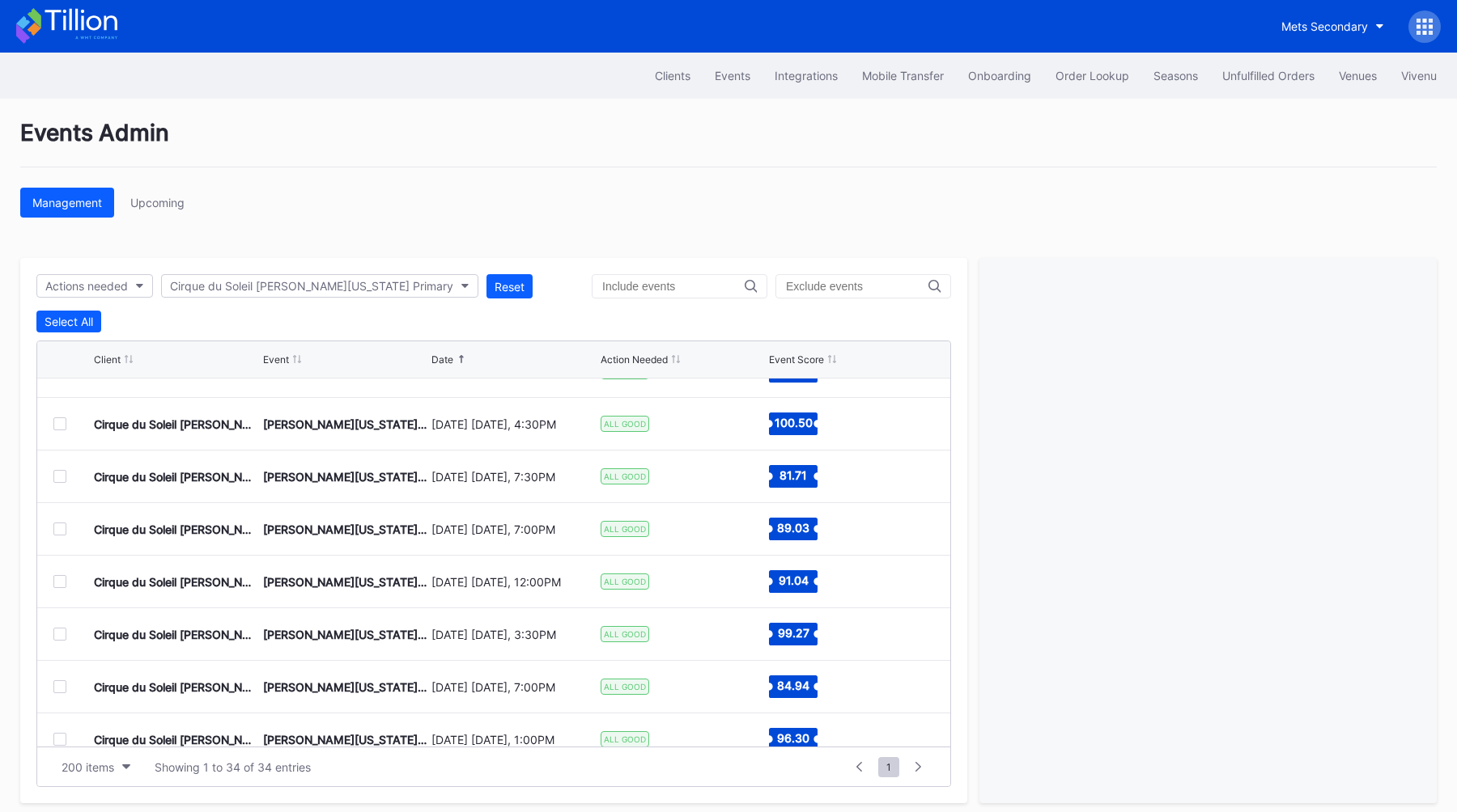
click at [616, 206] on div "Management Upcoming" at bounding box center [728, 202] width 1417 height 30
